Goal: Task Accomplishment & Management: Use online tool/utility

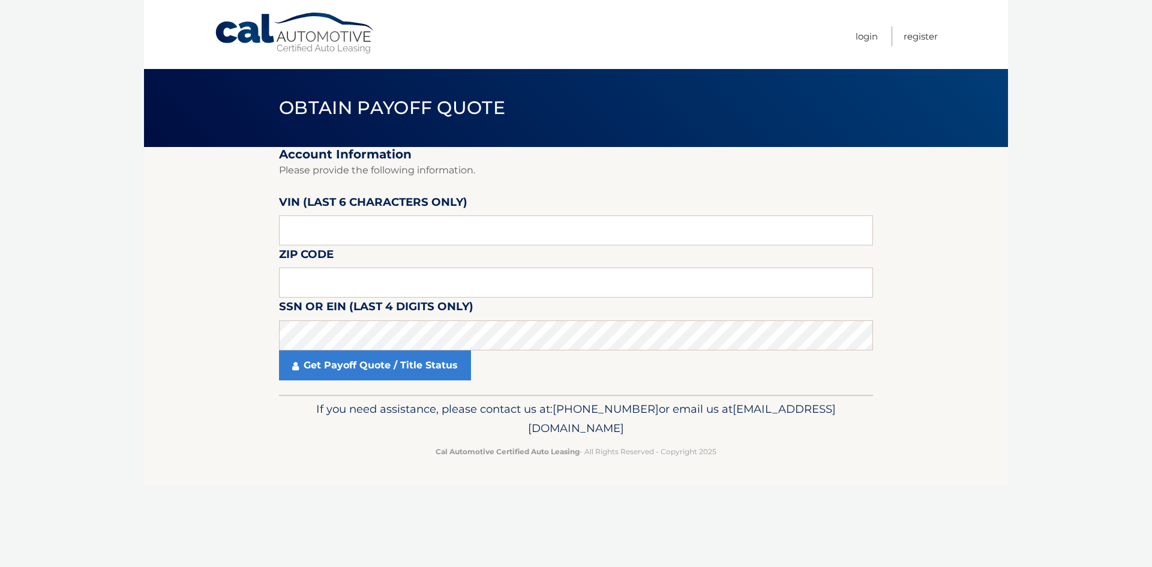
click at [407, 234] on input "text" at bounding box center [576, 230] width 594 height 30
drag, startPoint x: 0, startPoint y: 0, endPoint x: 281, endPoint y: 236, distance: 367.5
click at [281, 236] on input "text" at bounding box center [576, 230] width 594 height 30
click at [515, 485] on footer "If you need assistance, please contact us at: [PHONE_NUMBER] or email us at [EM…" at bounding box center [576, 440] width 864 height 91
click at [323, 272] on input "text" at bounding box center [576, 283] width 594 height 30
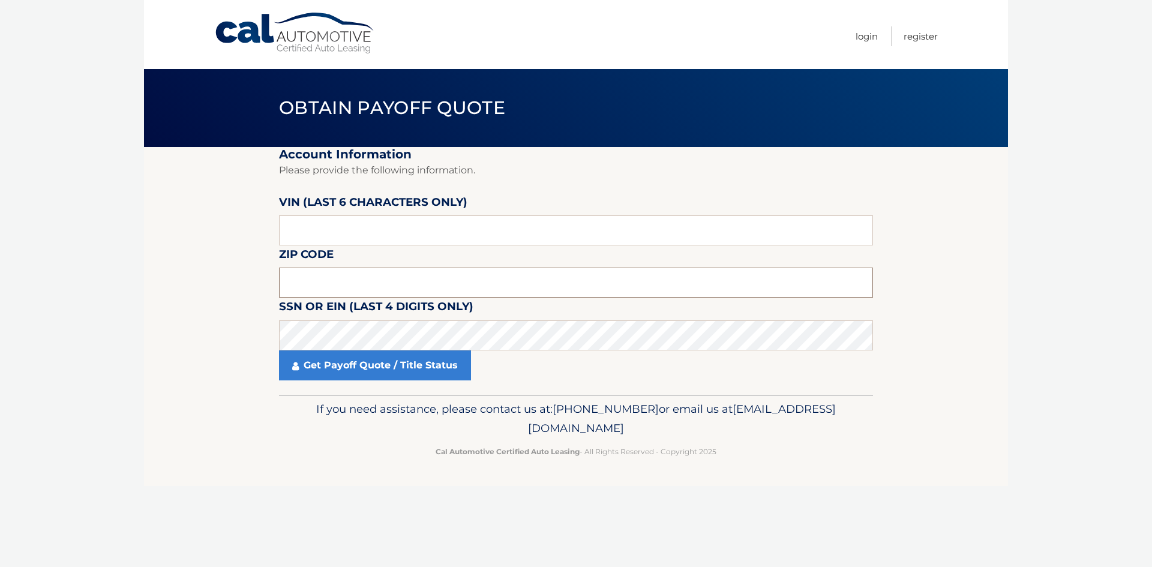
click at [355, 283] on input "text" at bounding box center [576, 283] width 594 height 30
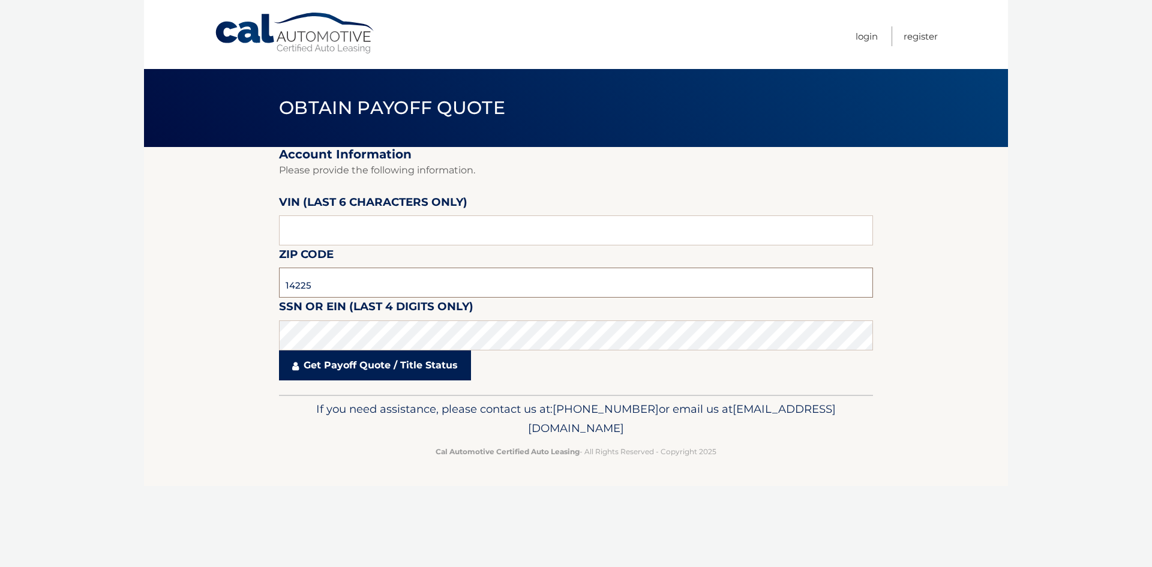
type input "14225"
click at [351, 363] on link "Get Payoff Quote / Title Status" at bounding box center [375, 365] width 192 height 30
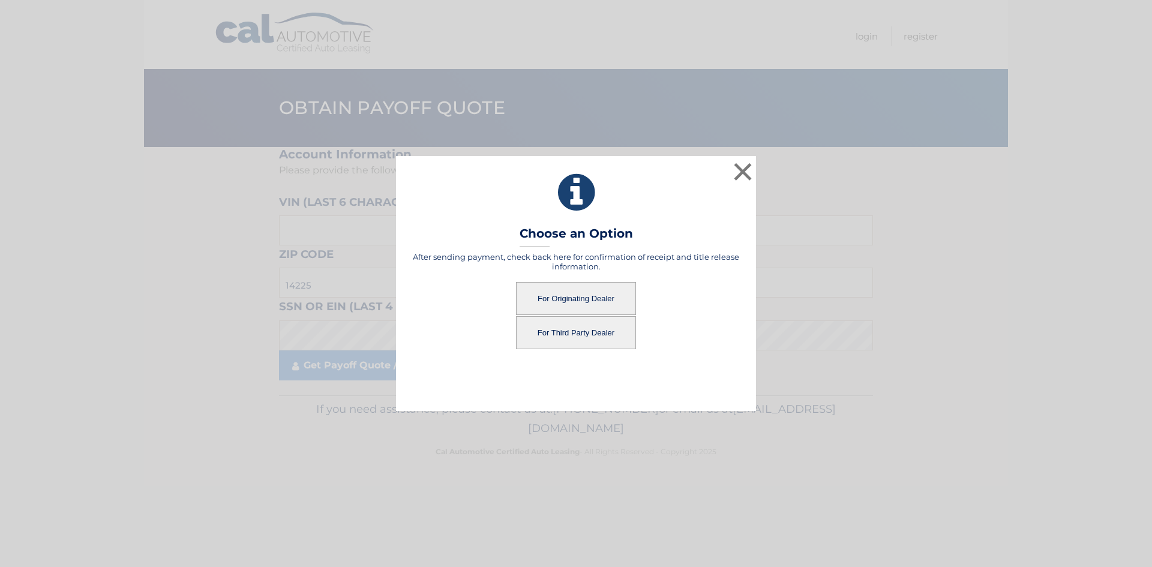
click at [614, 337] on button "For Third Party Dealer" at bounding box center [576, 332] width 120 height 33
click at [555, 328] on button "For Third Party Dealer" at bounding box center [576, 332] width 120 height 33
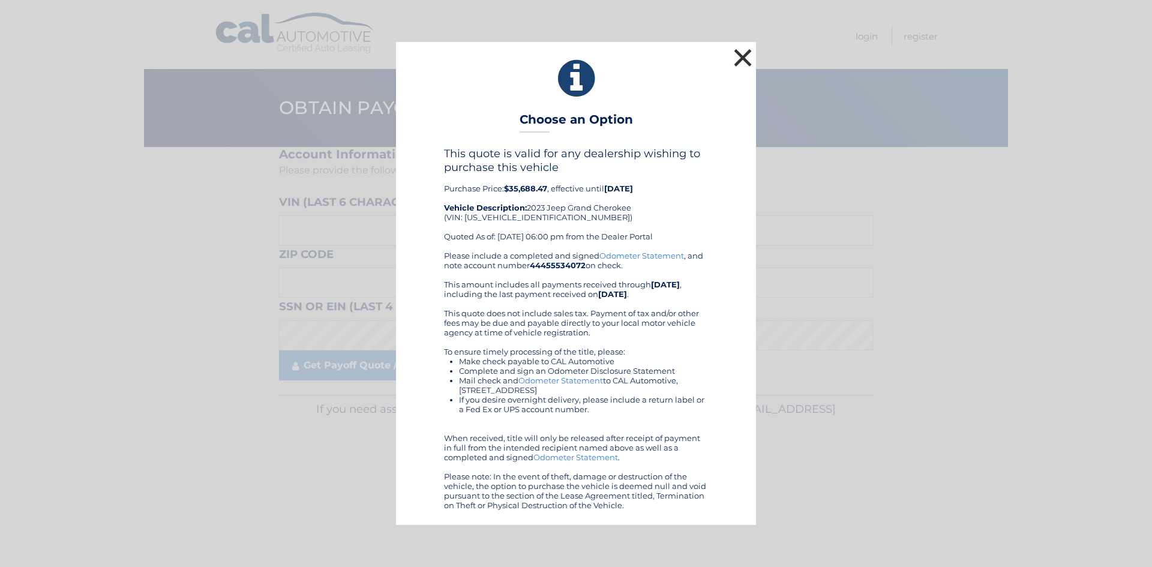
click at [734, 46] on button "×" at bounding box center [743, 58] width 24 height 24
